Goal: Check status: Check status

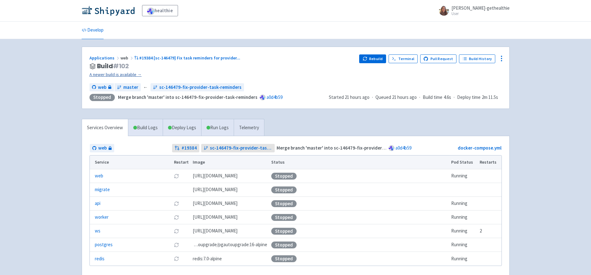
click at [133, 74] on link "A newer build is available →" at bounding box center [221, 74] width 265 height 7
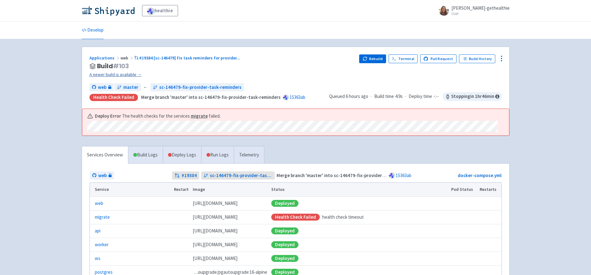
click at [121, 75] on link "A newer build is available →" at bounding box center [221, 74] width 265 height 7
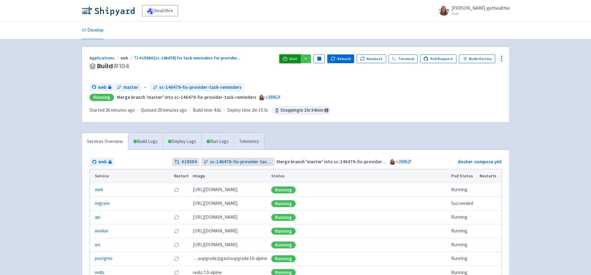
click at [287, 60] on icon at bounding box center [284, 60] width 5 height 1
